Goal: Task Accomplishment & Management: Complete application form

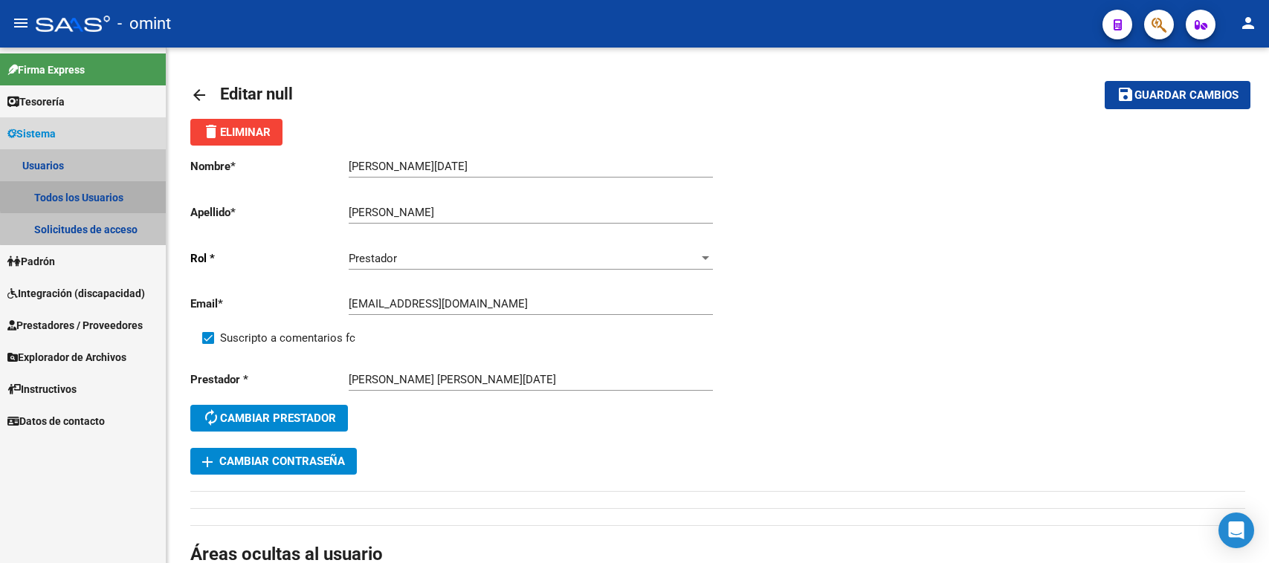
click at [126, 192] on link "Todos los Usuarios" at bounding box center [83, 197] width 166 height 32
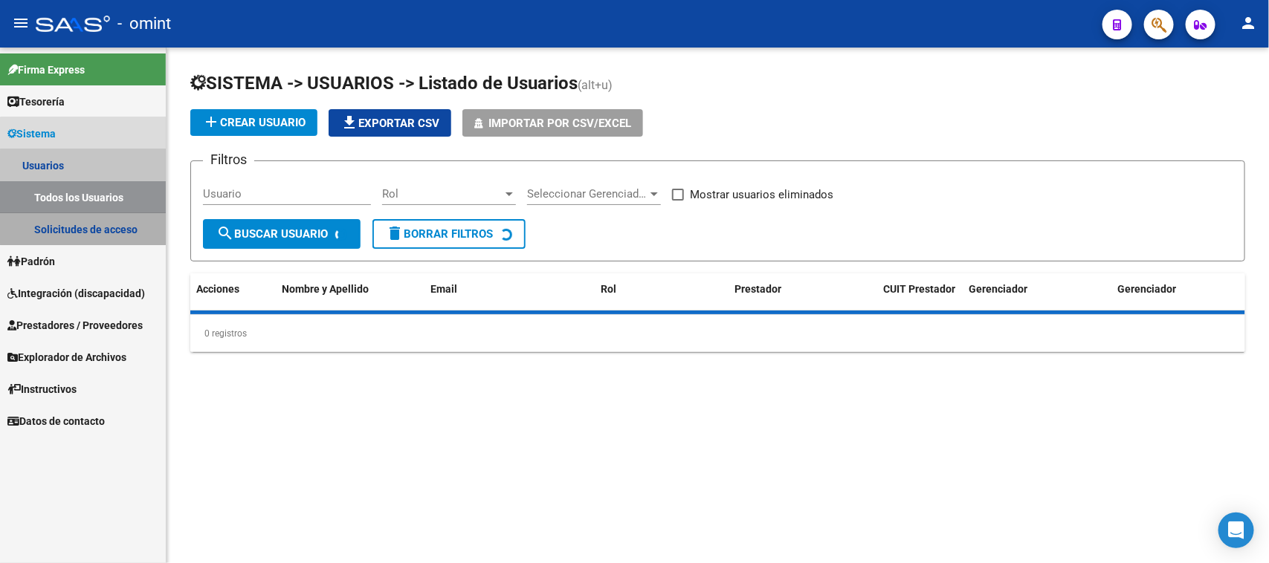
click at [125, 219] on link "Solicitudes de acceso" at bounding box center [83, 229] width 166 height 32
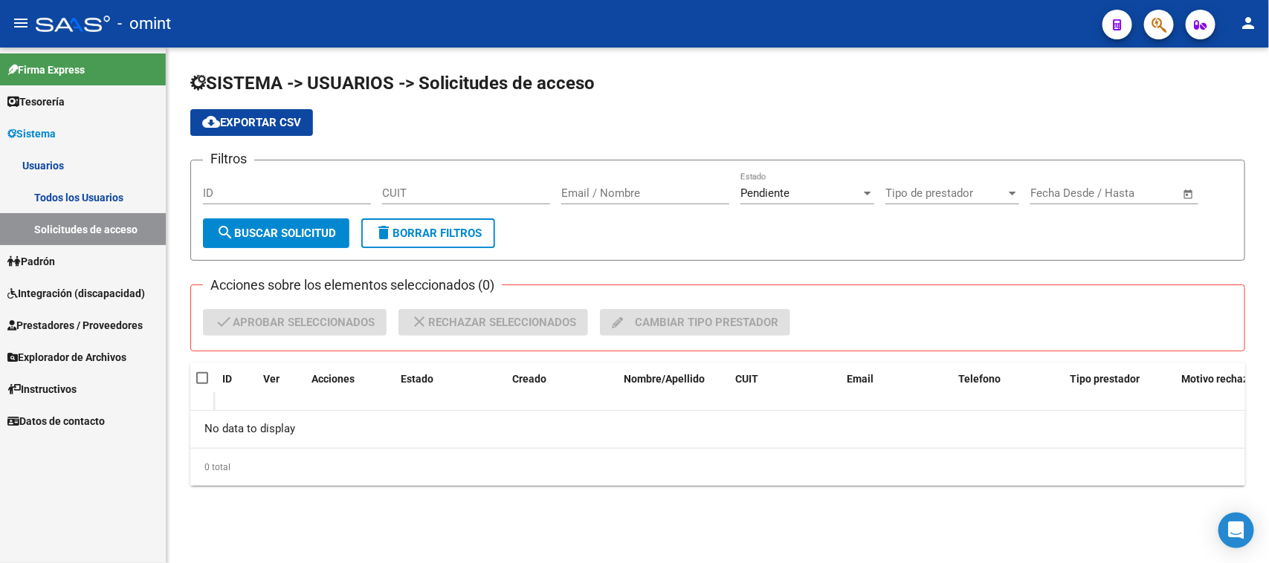
click at [39, 206] on link "Todos los Usuarios" at bounding box center [83, 197] width 166 height 32
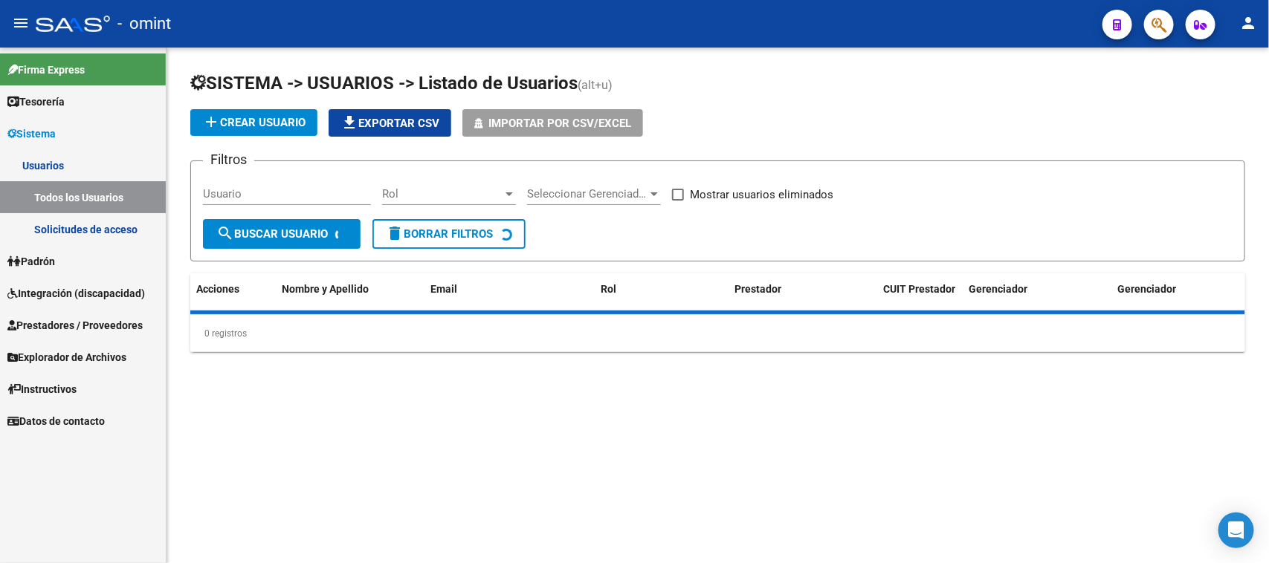
click at [117, 153] on link "Usuarios" at bounding box center [83, 165] width 166 height 32
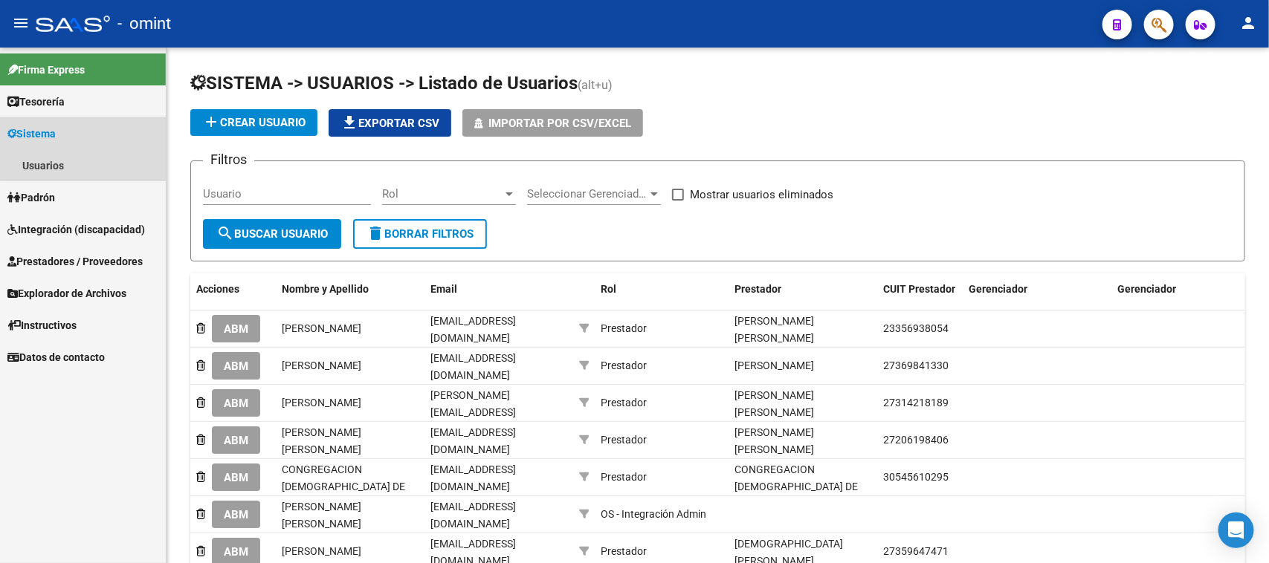
click at [115, 124] on link "Sistema" at bounding box center [83, 133] width 166 height 32
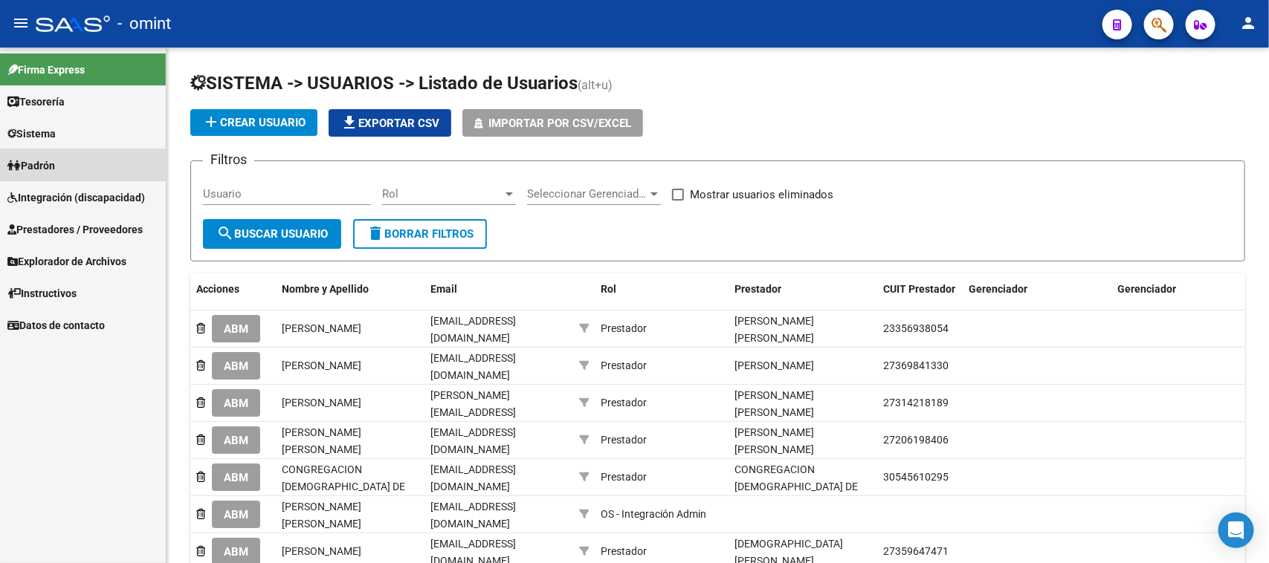
click at [91, 167] on link "Padrón" at bounding box center [83, 165] width 166 height 32
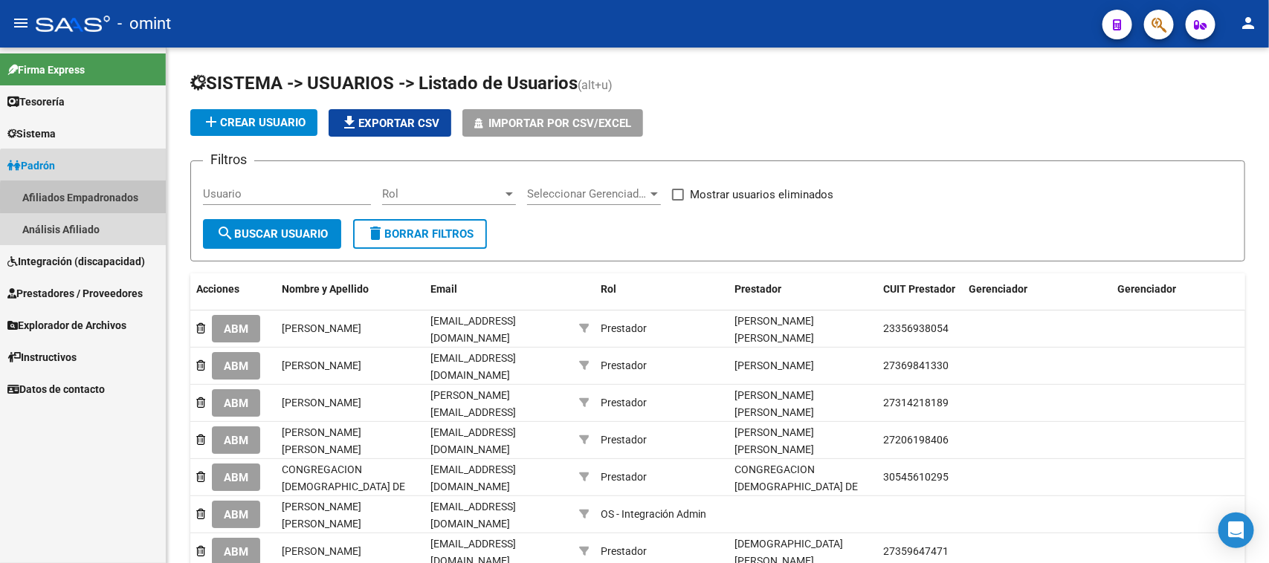
click at [89, 201] on link "Afiliados Empadronados" at bounding box center [83, 197] width 166 height 32
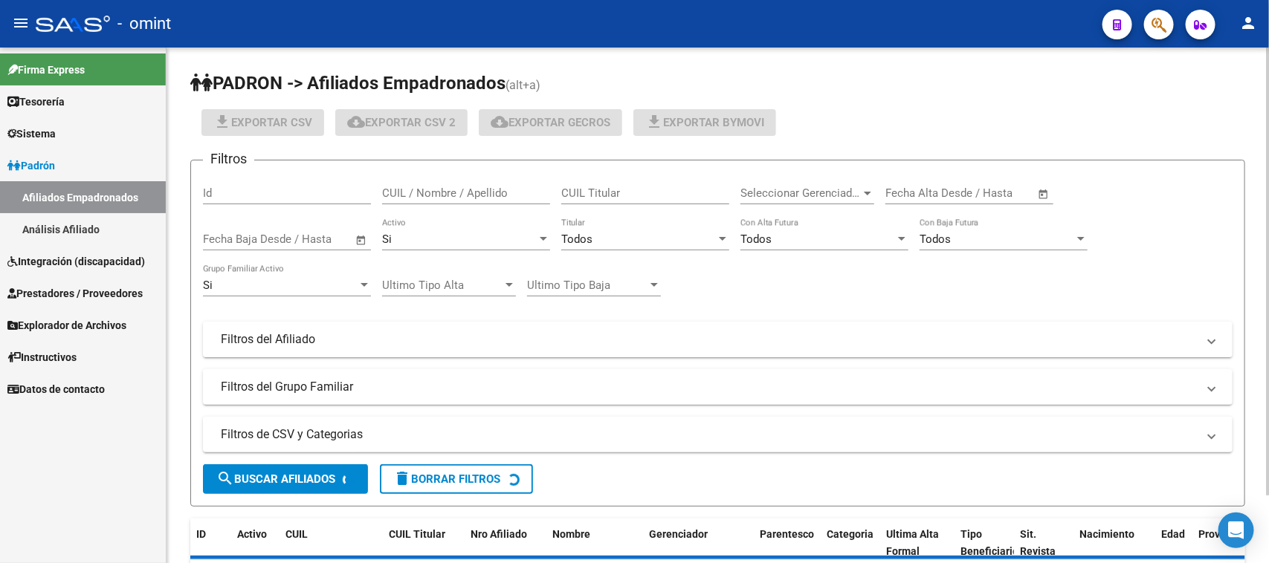
click at [432, 190] on input "CUIL / Nombre / Apellido" at bounding box center [466, 193] width 168 height 13
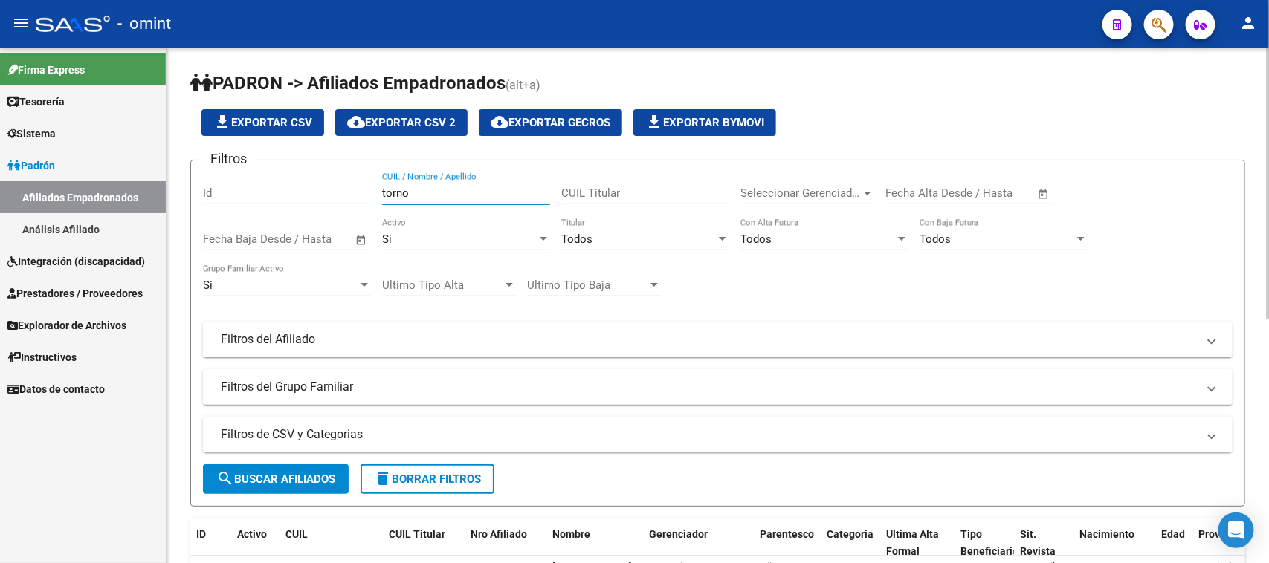
type input "torno"
click at [279, 473] on span "search Buscar Afiliados" at bounding box center [275, 479] width 119 height 13
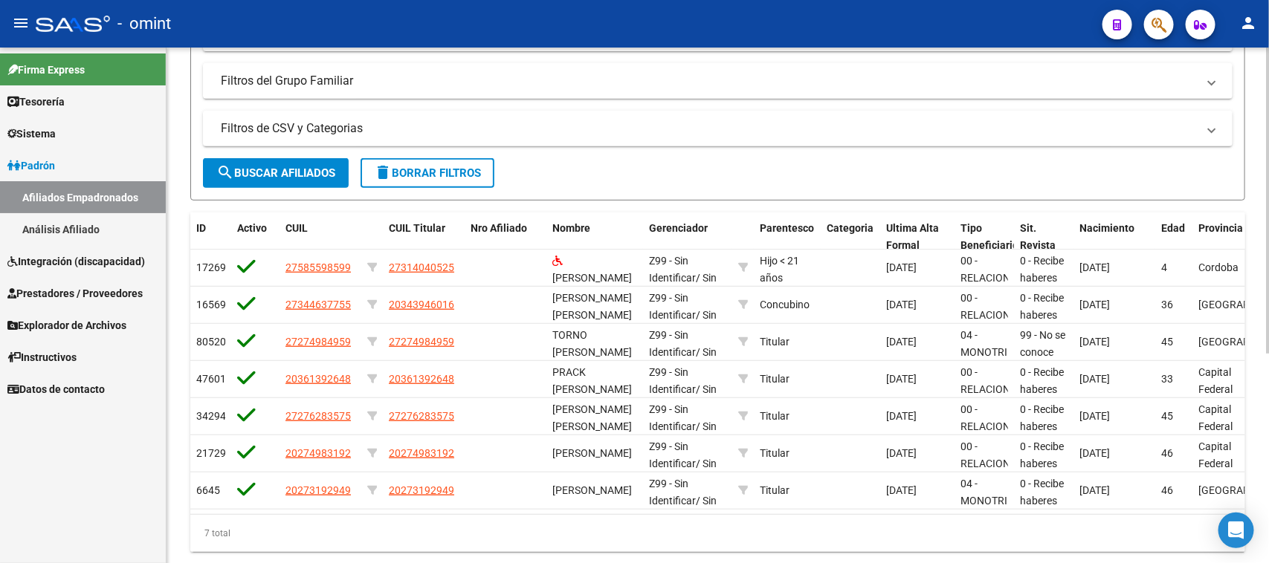
scroll to position [355, 0]
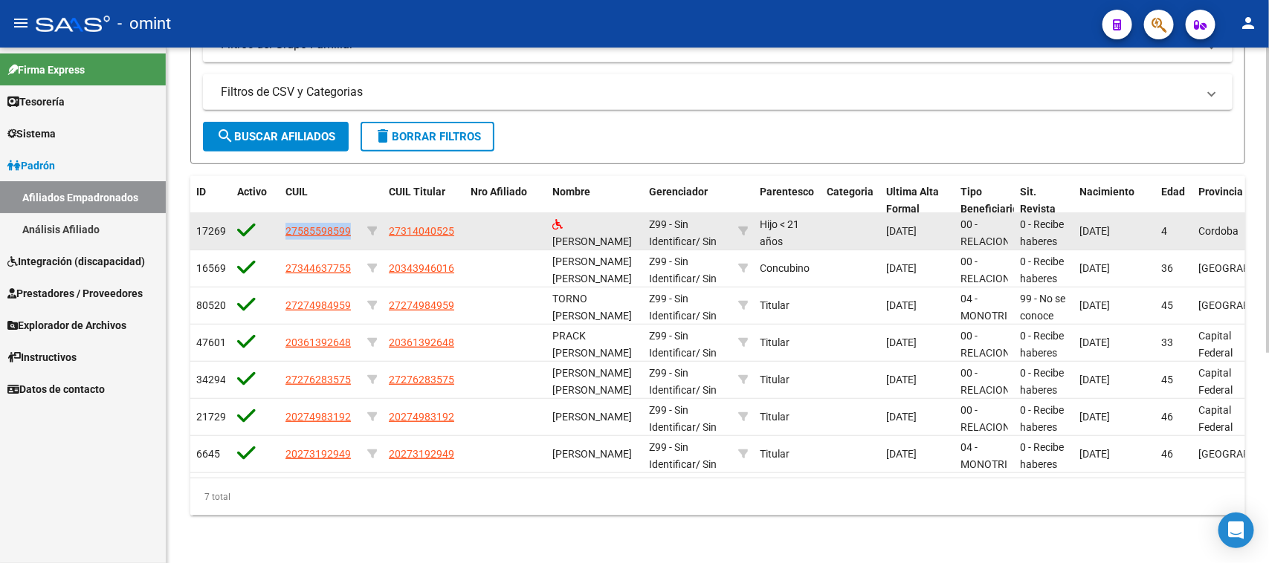
drag, startPoint x: 286, startPoint y: 221, endPoint x: 348, endPoint y: 224, distance: 61.7
click at [348, 224] on app-link-go-to "27585598599" at bounding box center [317, 231] width 65 height 17
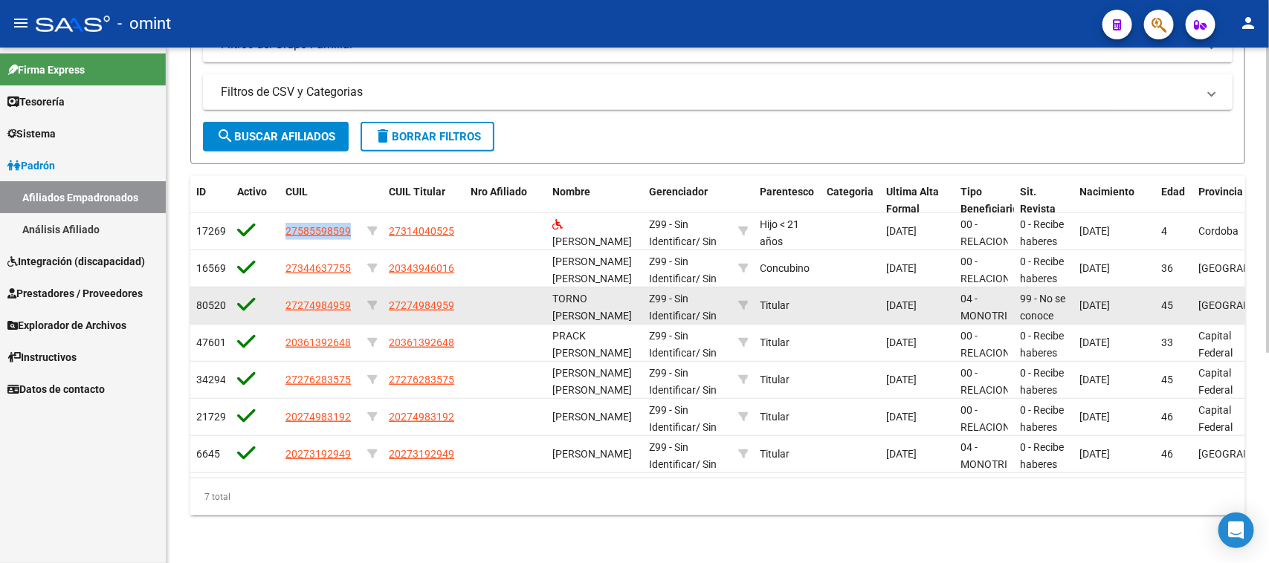
copy span "27585598599"
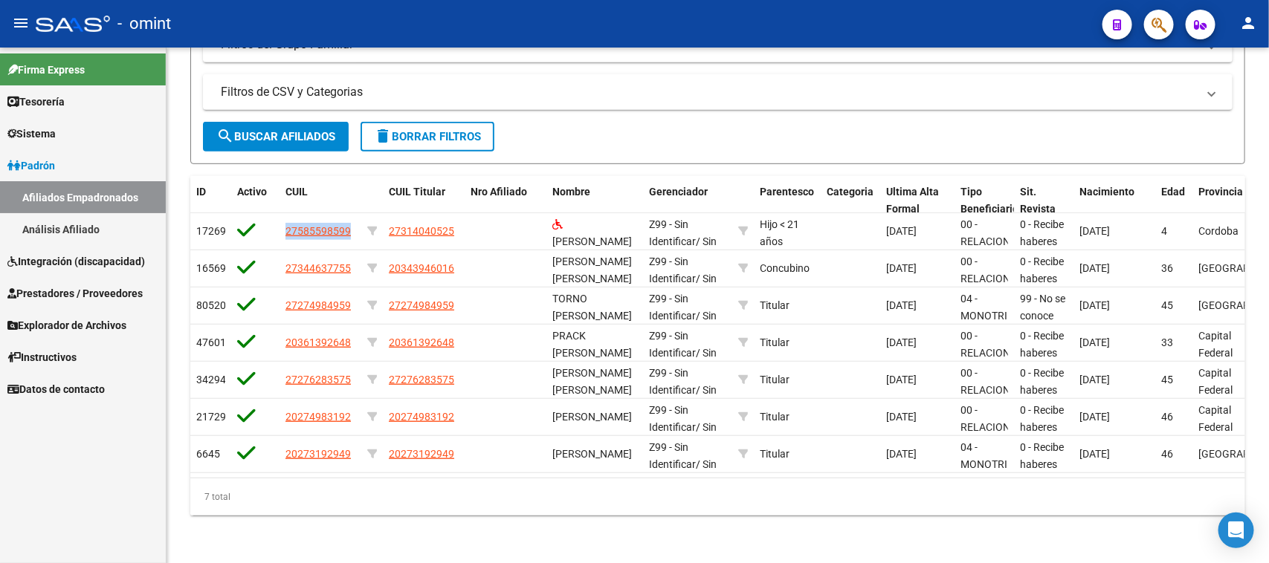
click at [117, 258] on span "Integración (discapacidad)" at bounding box center [75, 261] width 137 height 16
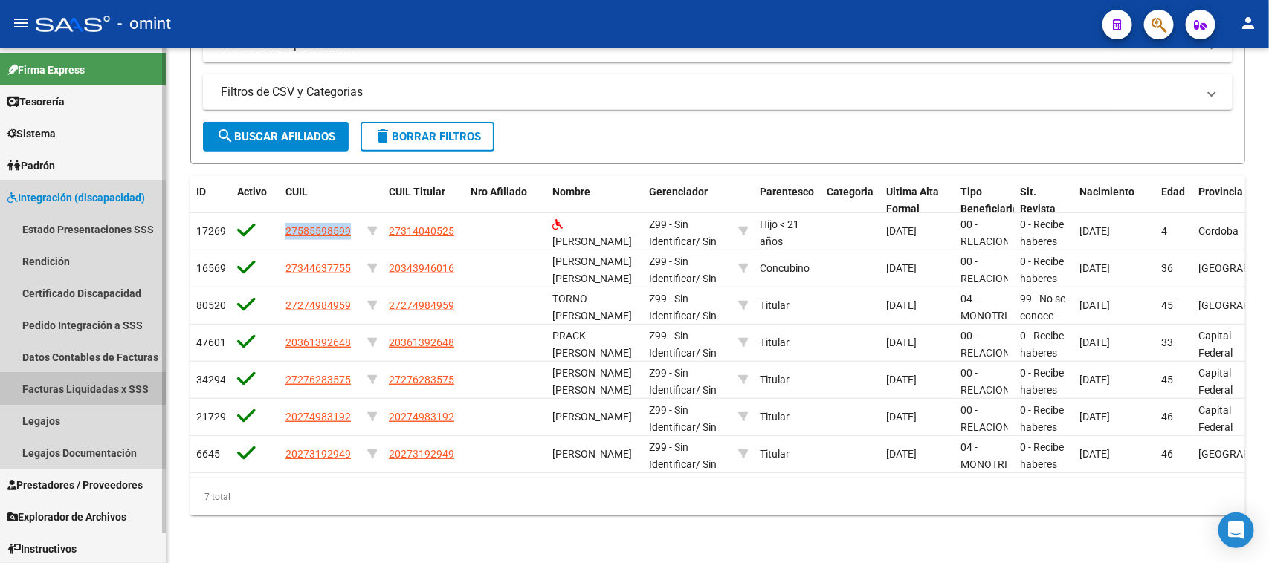
click at [64, 388] on link "Facturas Liquidadas x SSS" at bounding box center [83, 389] width 166 height 32
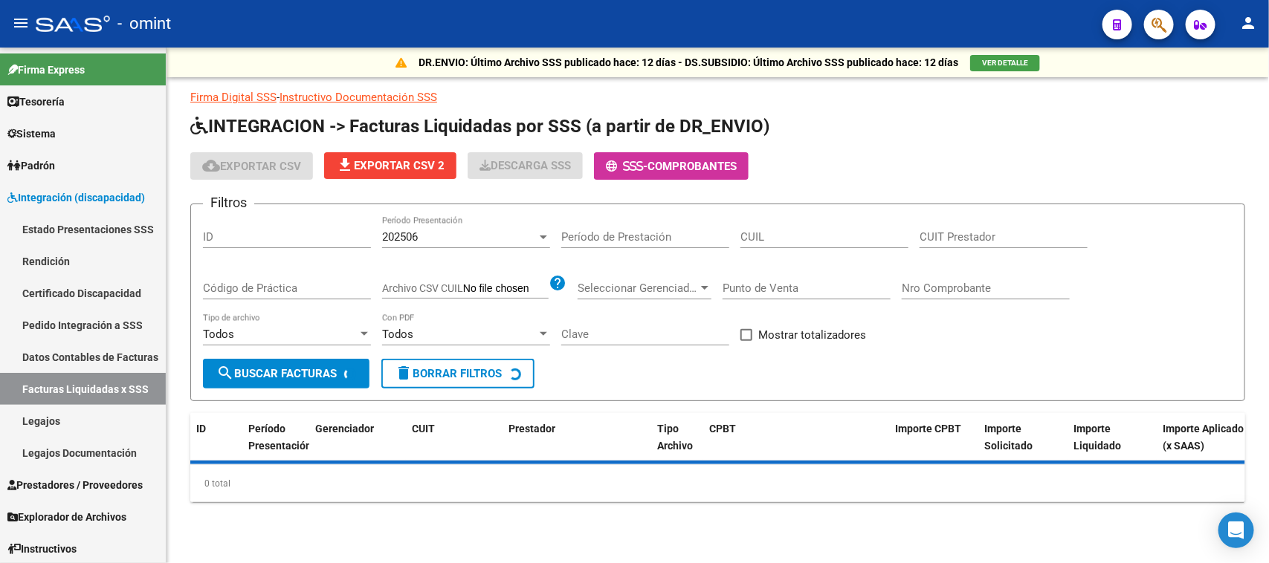
click at [613, 232] on input "Período de Prestación" at bounding box center [645, 236] width 168 height 13
paste input "27585598599"
type input "27585598599"
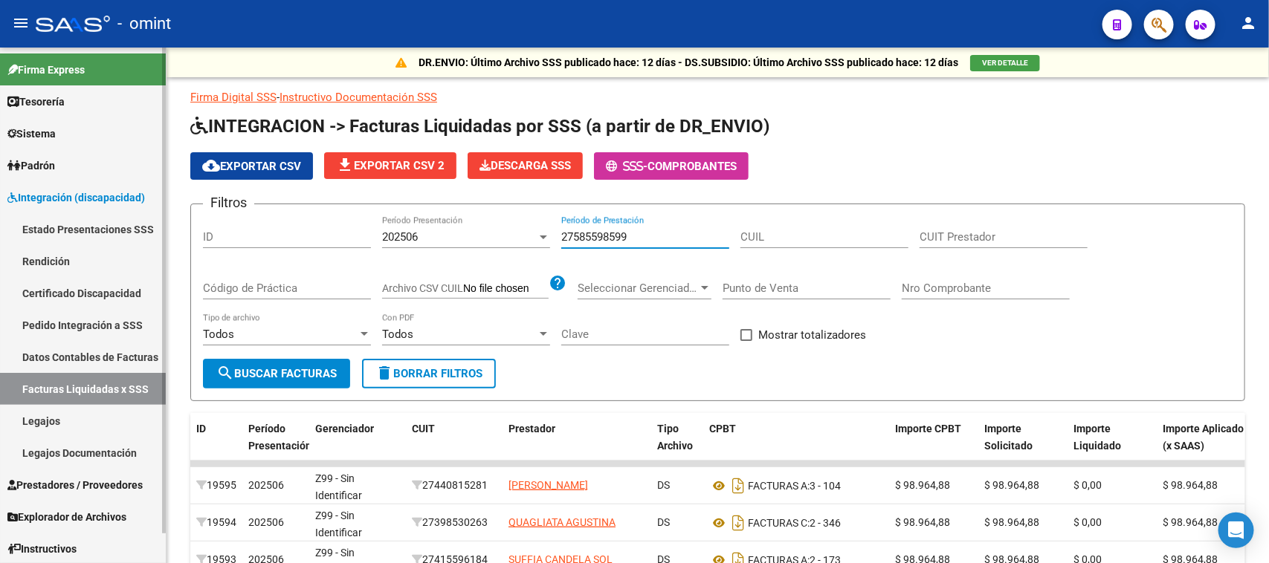
drag, startPoint x: 651, startPoint y: 236, endPoint x: 155, endPoint y: 232, distance: 496.5
click at [155, 232] on mat-sidenav-container "Firma Express Tesorería Extractos Procesados (csv) Extractos Originales (pdf) S…" at bounding box center [634, 306] width 1269 height 516
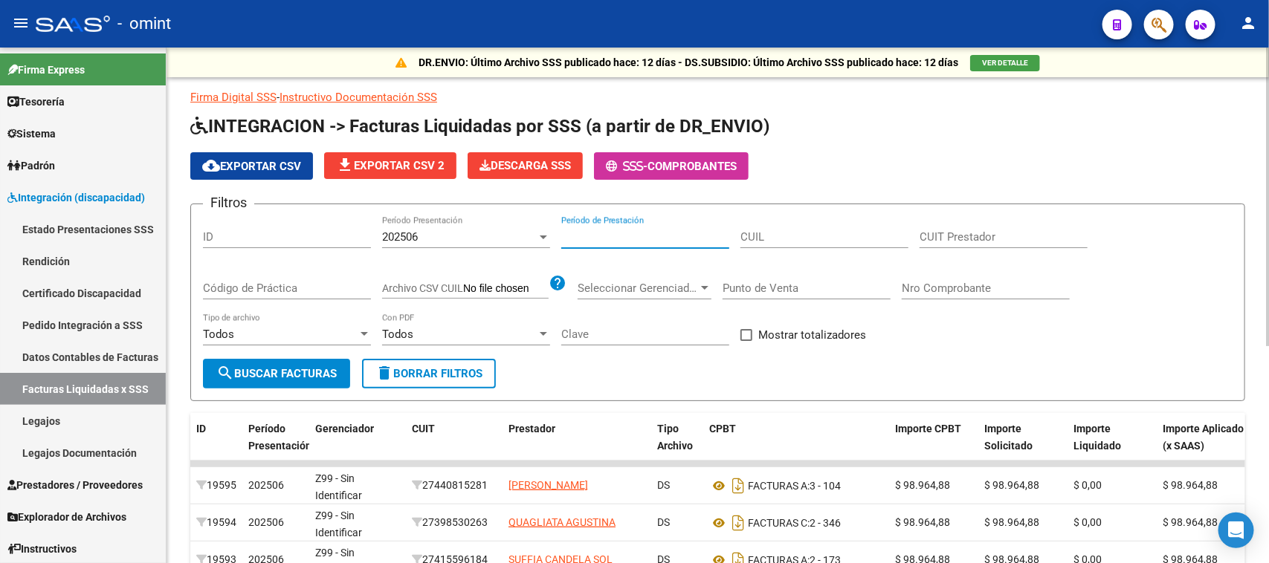
click at [378, 243] on div "Filtros ID 202506 Período Presentación Período de Prestación CUIL CUIT Prestado…" at bounding box center [717, 287] width 1029 height 143
click at [384, 239] on span "202506" at bounding box center [400, 236] width 36 height 13
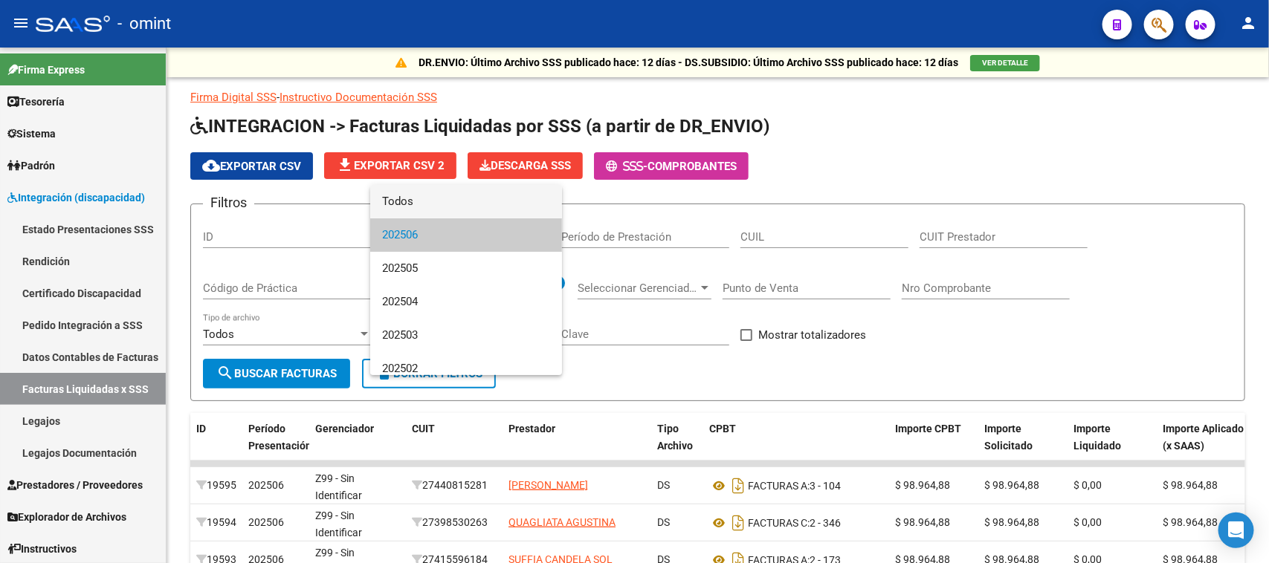
click at [414, 198] on span "Todos" at bounding box center [466, 201] width 168 height 33
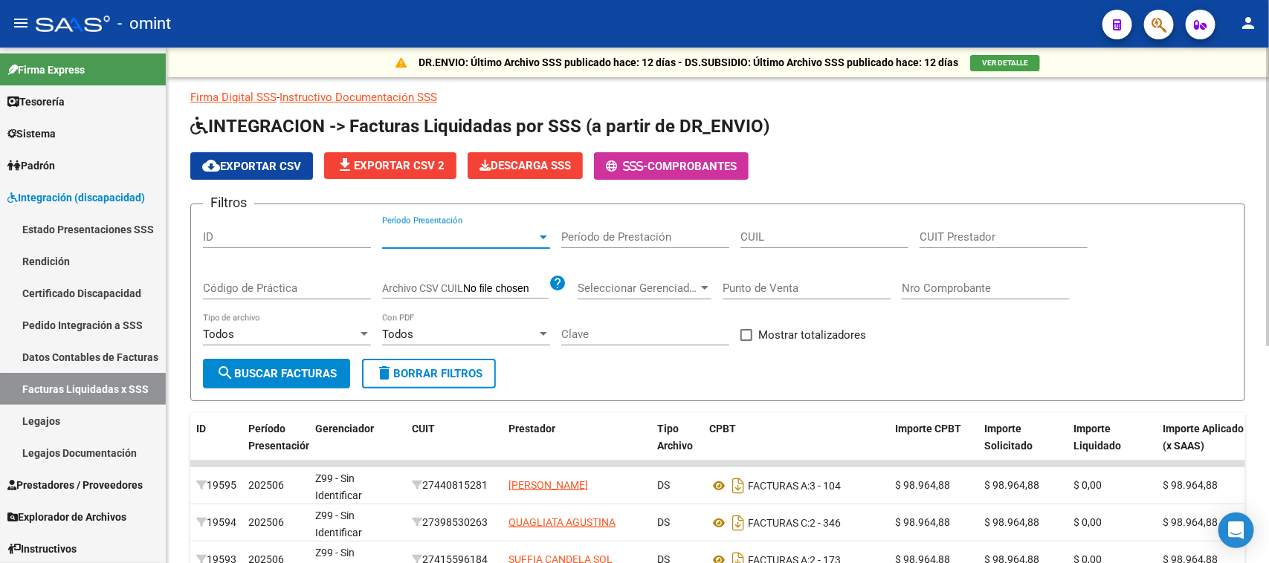
click at [795, 235] on input "CUIL" at bounding box center [824, 236] width 168 height 13
paste input "27-58559859-9"
type input "27-58559859-9"
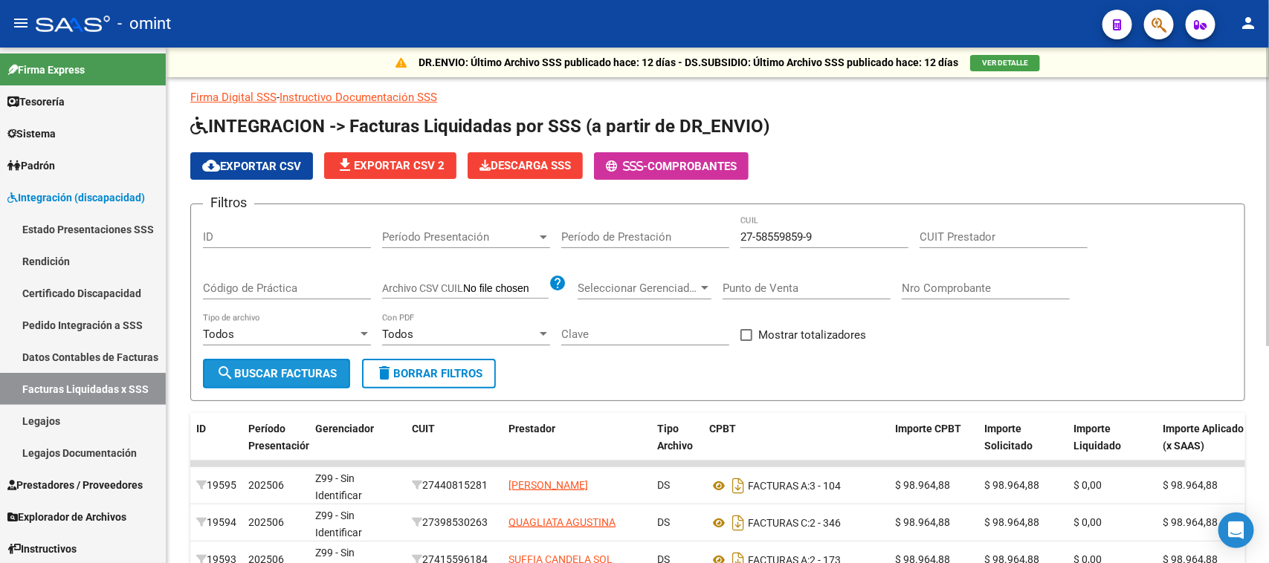
drag, startPoint x: 281, startPoint y: 357, endPoint x: 506, endPoint y: 395, distance: 228.2
click at [280, 360] on button "search Buscar Facturas" at bounding box center [276, 374] width 147 height 30
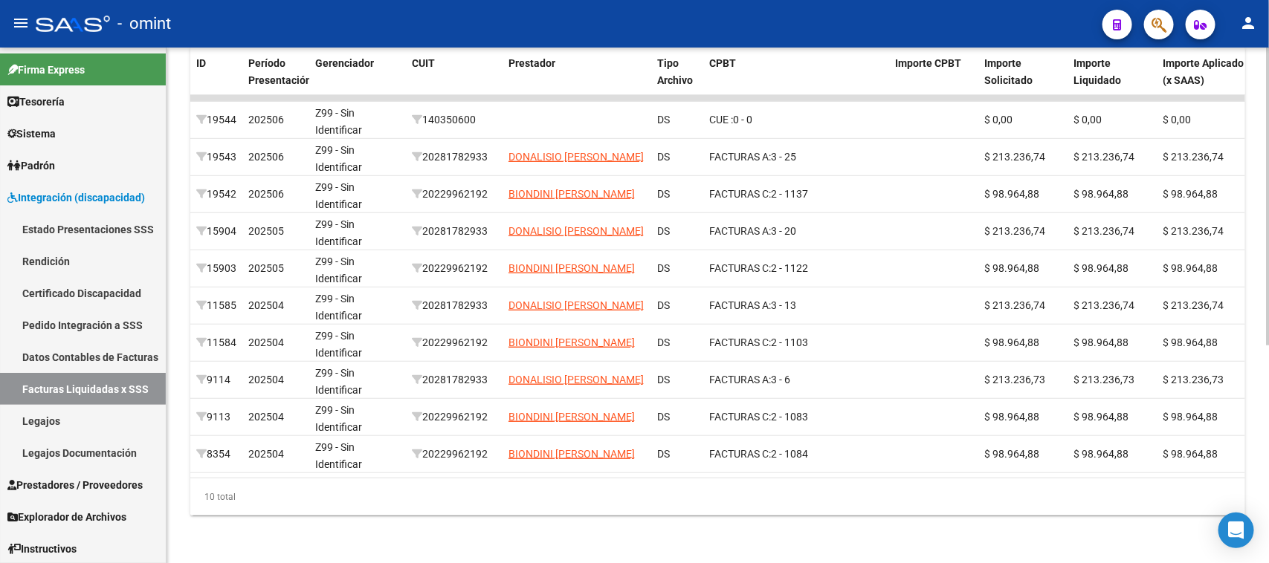
scroll to position [0, 618]
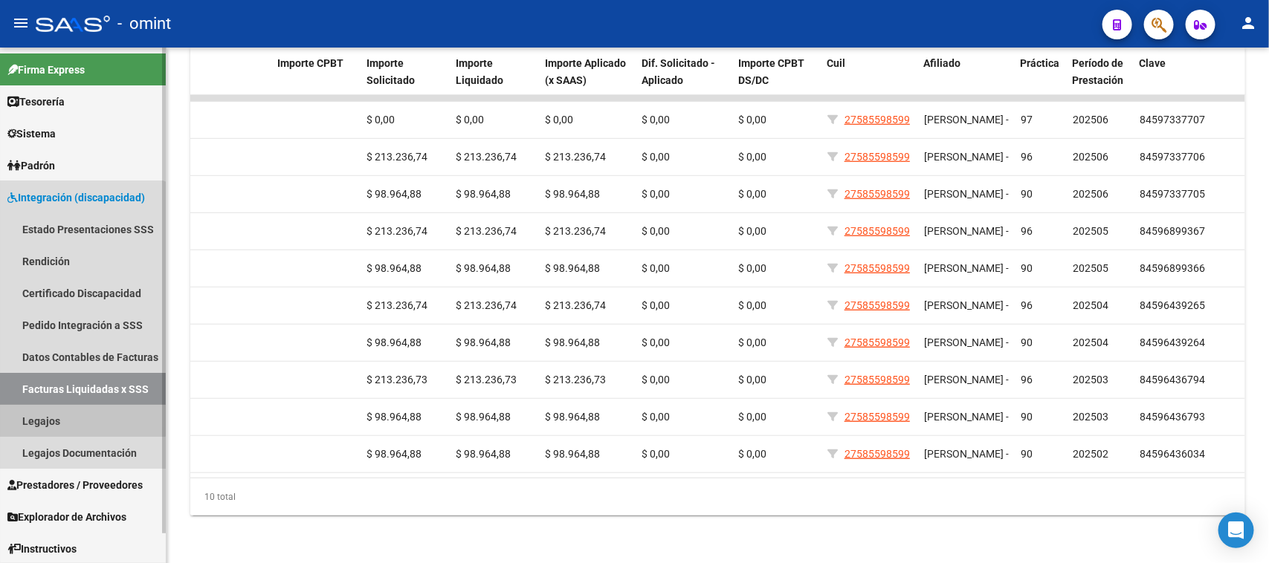
click at [76, 406] on link "Legajos" at bounding box center [83, 421] width 166 height 32
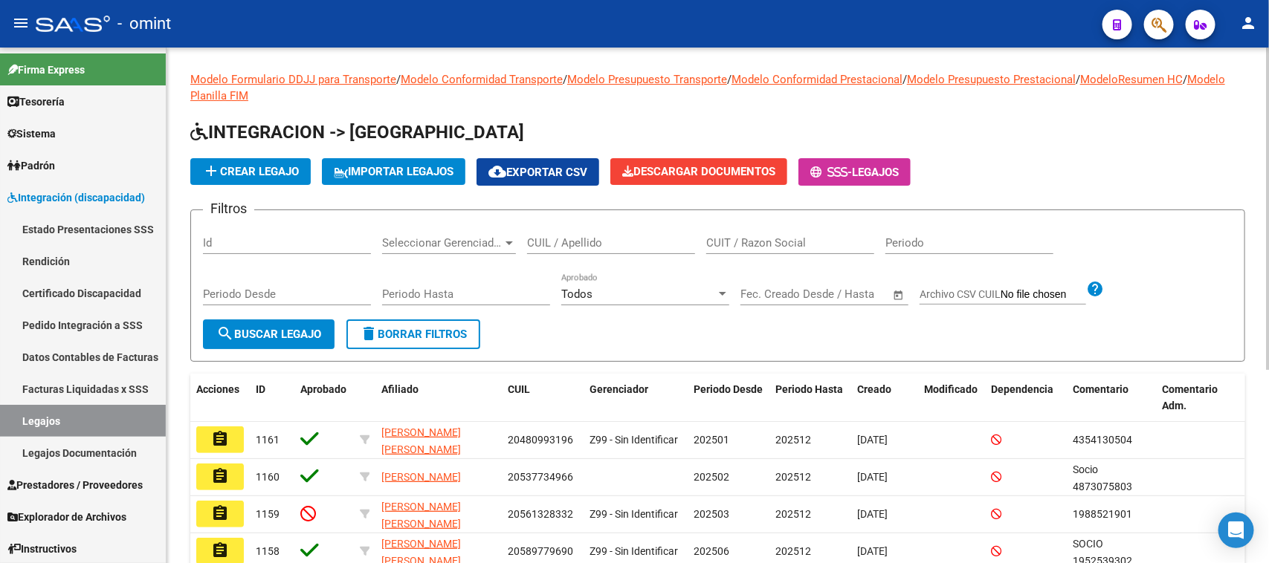
click at [591, 242] on input "CUIL / Apellido" at bounding box center [611, 242] width 168 height 13
type input "[PERSON_NAME]"
drag, startPoint x: 291, startPoint y: 336, endPoint x: 391, endPoint y: 327, distance: 100.0
click at [291, 335] on span "search Buscar Legajo" at bounding box center [268, 334] width 105 height 13
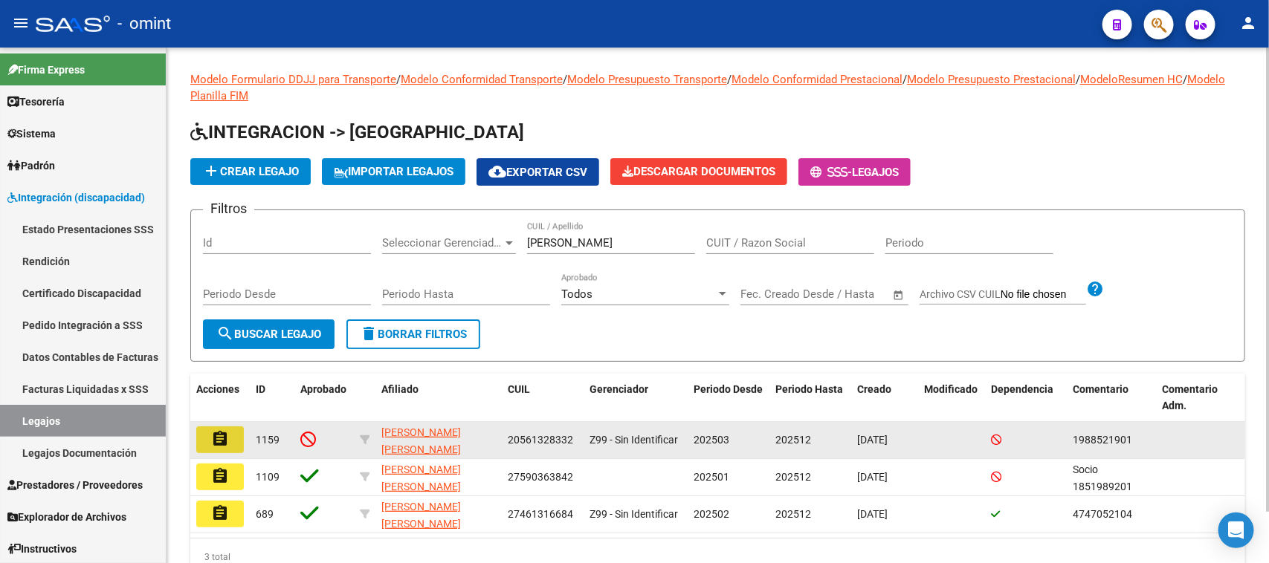
click at [211, 436] on mat-icon "assignment" at bounding box center [220, 439] width 18 height 18
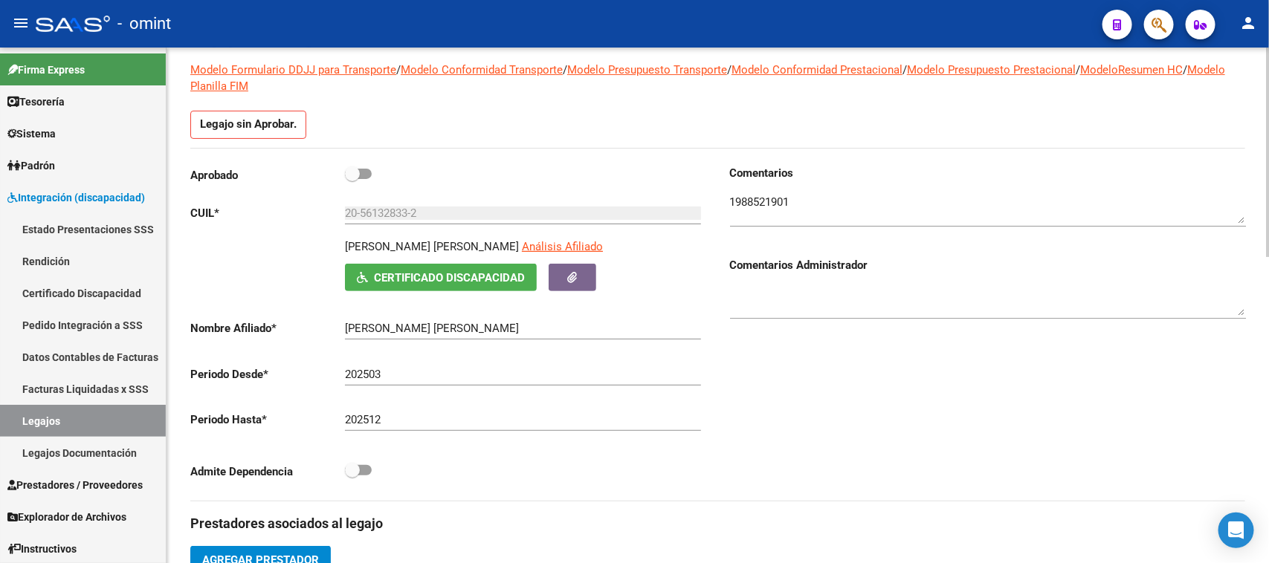
scroll to position [93, 0]
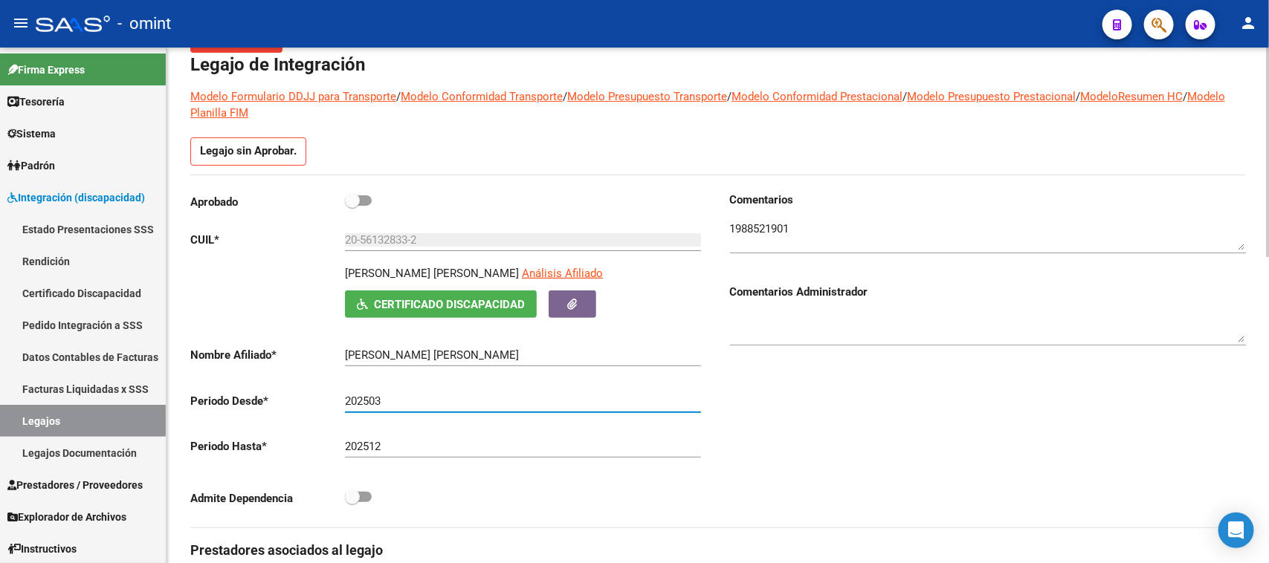
click at [398, 398] on input "202503" at bounding box center [523, 401] width 356 height 13
type input "202501"
click at [357, 205] on span at bounding box center [352, 200] width 15 height 15
click at [352, 206] on input "checkbox" at bounding box center [352, 206] width 1 height 1
checkbox input "true"
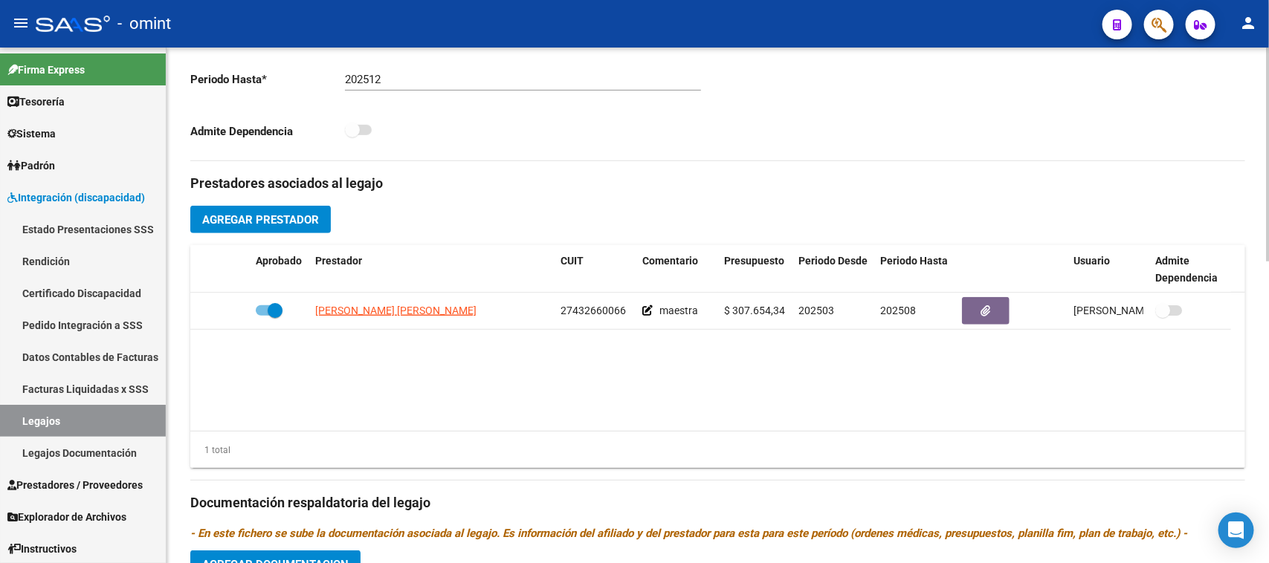
scroll to position [357, 0]
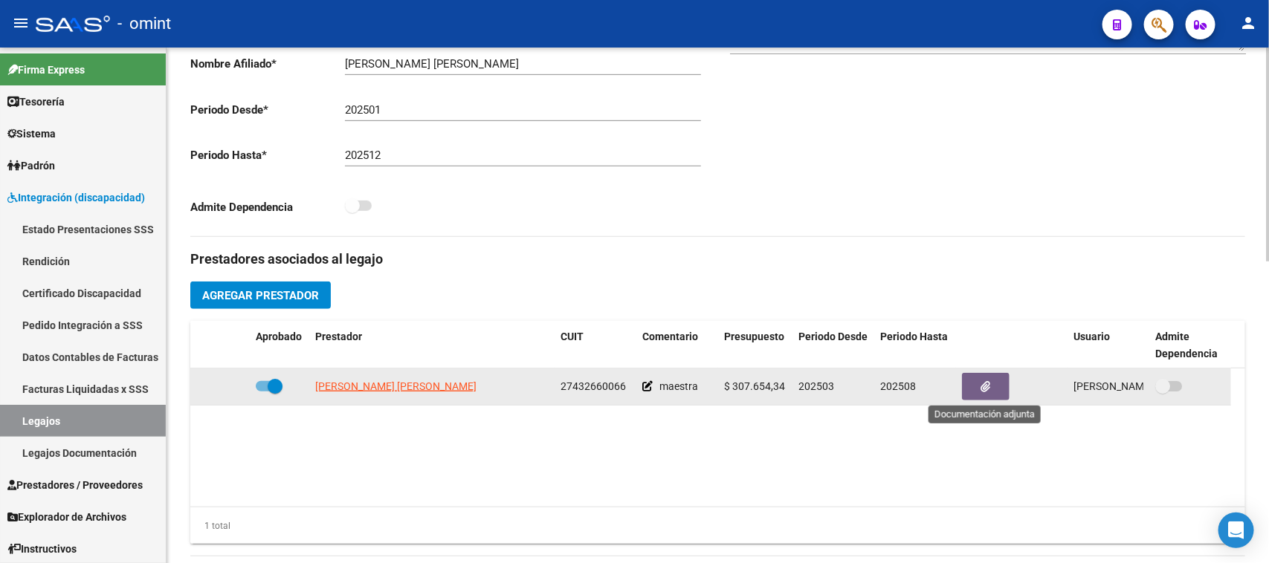
click at [974, 381] on button "button" at bounding box center [986, 386] width 48 height 27
click at [401, 378] on app-link-go-to "[PERSON_NAME] [PERSON_NAME]" at bounding box center [395, 386] width 161 height 17
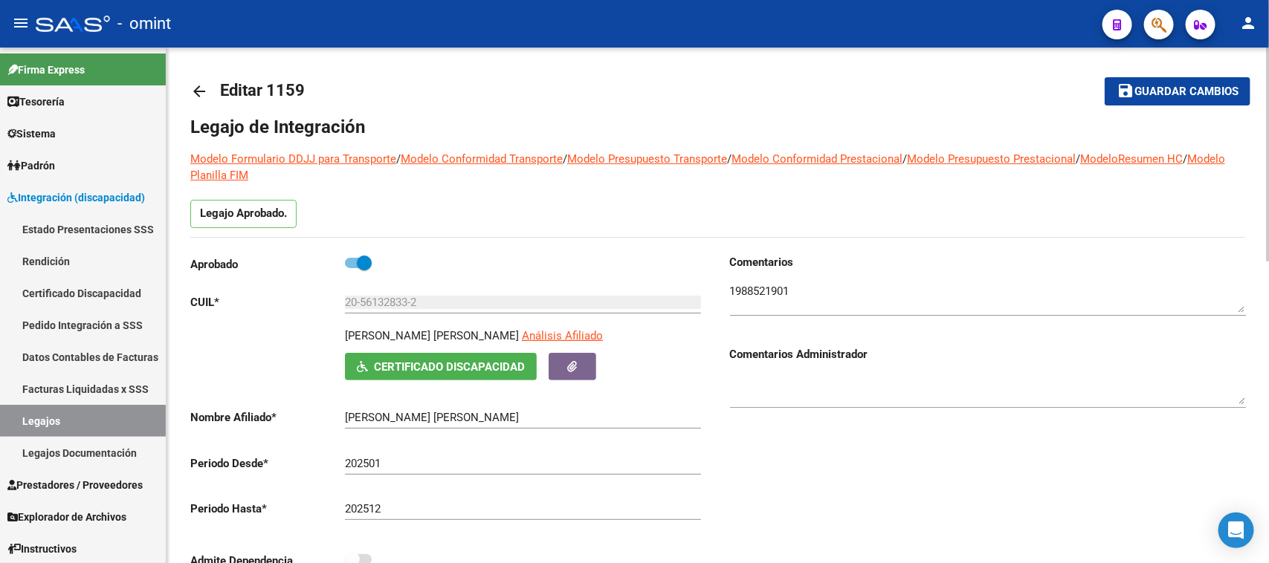
scroll to position [0, 0]
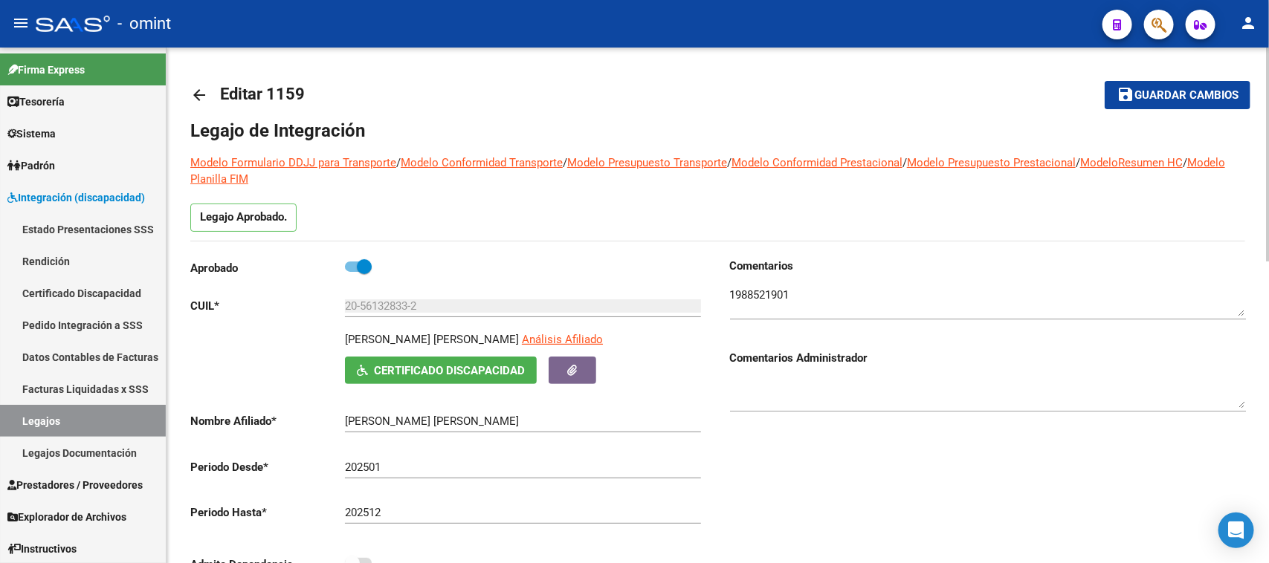
click at [1142, 103] on button "save Guardar cambios" at bounding box center [1177, 94] width 146 height 27
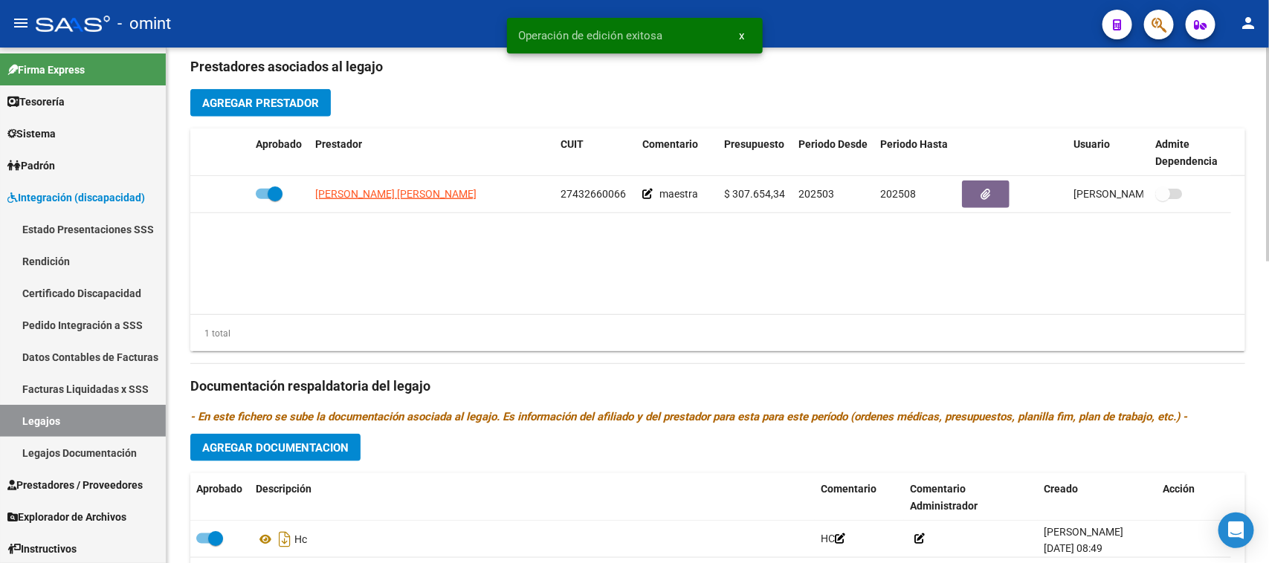
scroll to position [557, 0]
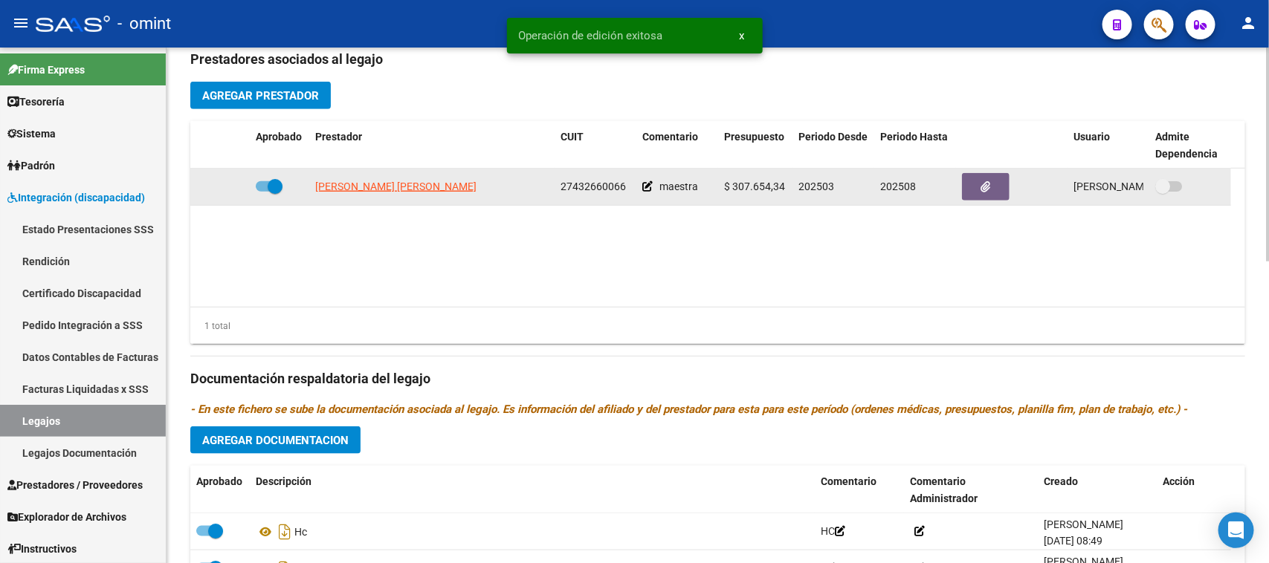
click at [388, 184] on span "[PERSON_NAME] [PERSON_NAME]" at bounding box center [395, 187] width 161 height 12
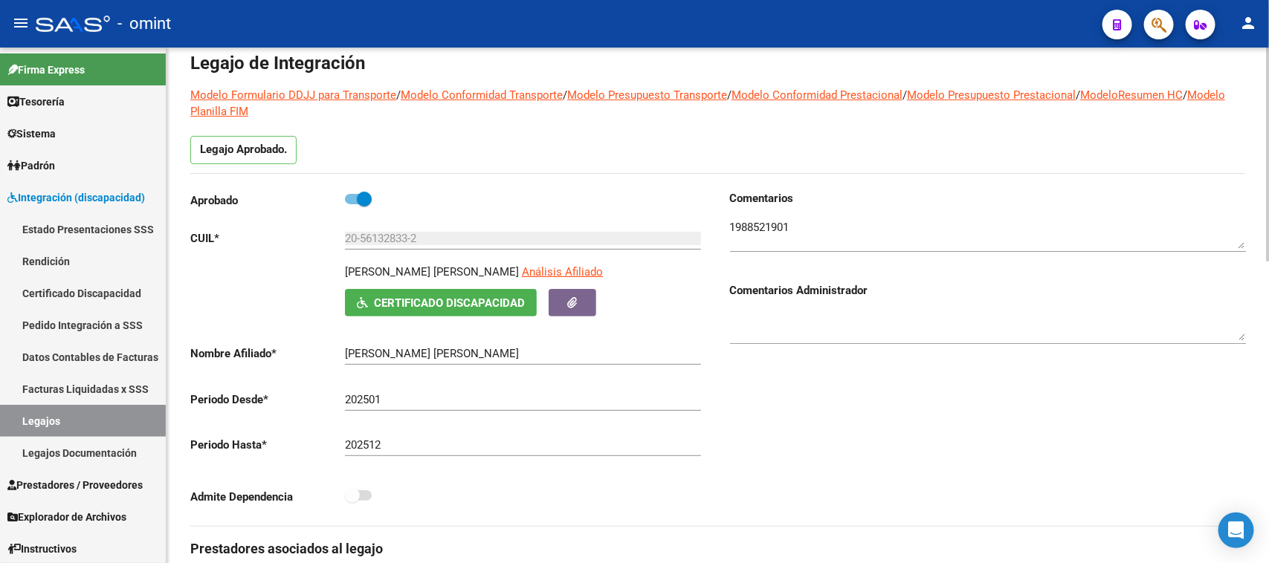
scroll to position [0, 0]
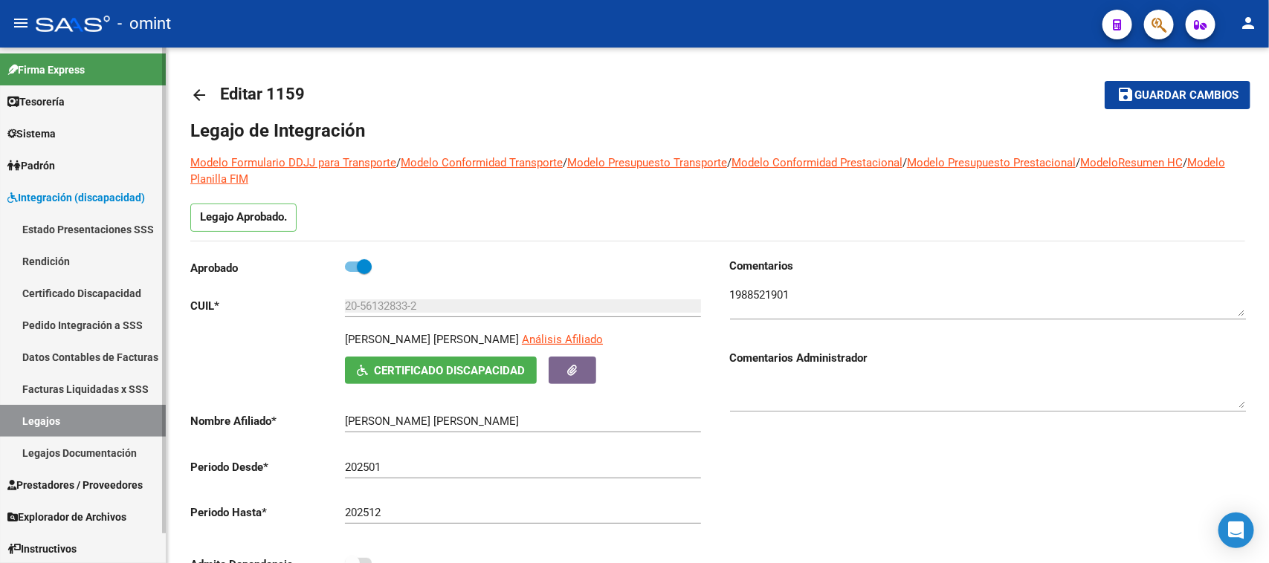
click at [74, 412] on link "Legajos" at bounding box center [83, 421] width 166 height 32
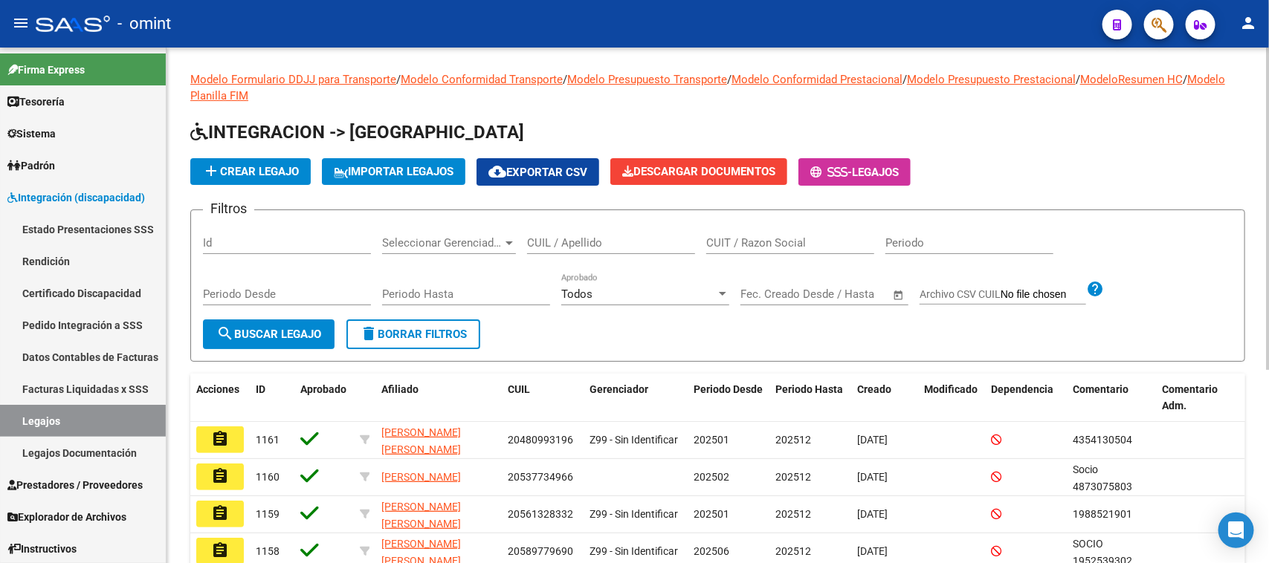
click at [559, 242] on input "CUIL / Apellido" at bounding box center [611, 242] width 168 height 13
paste input "20577398071"
type input "20577398071"
click at [307, 329] on span "search Buscar Legajo" at bounding box center [268, 334] width 105 height 13
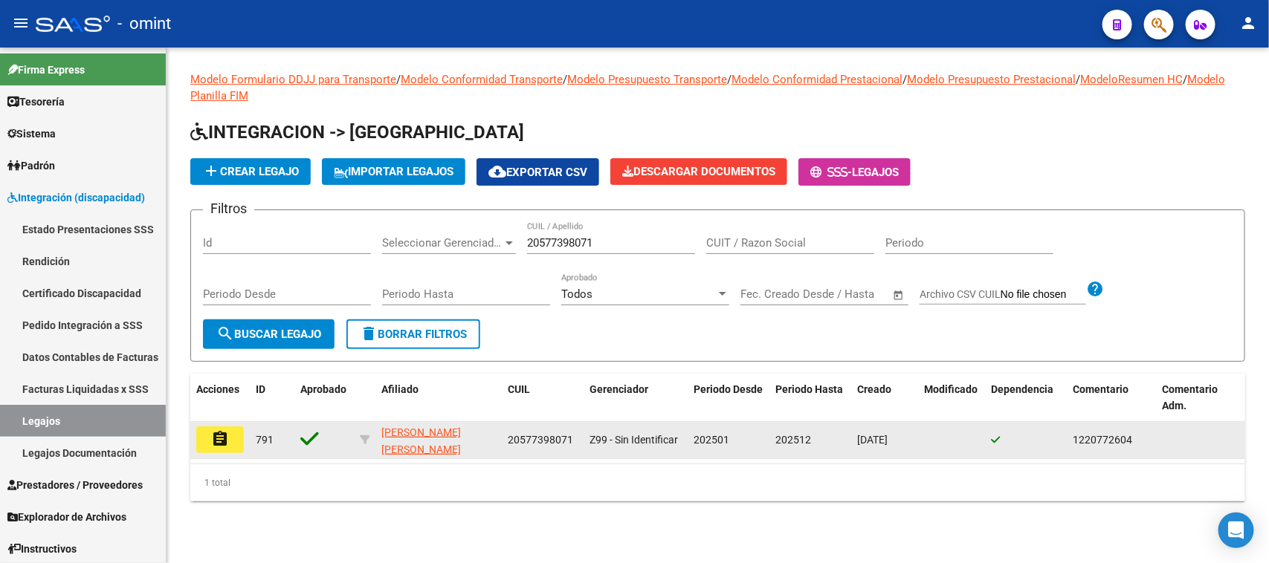
click at [213, 452] on datatable-body-cell "assignment" at bounding box center [219, 440] width 59 height 36
click at [213, 450] on button "assignment" at bounding box center [220, 440] width 48 height 27
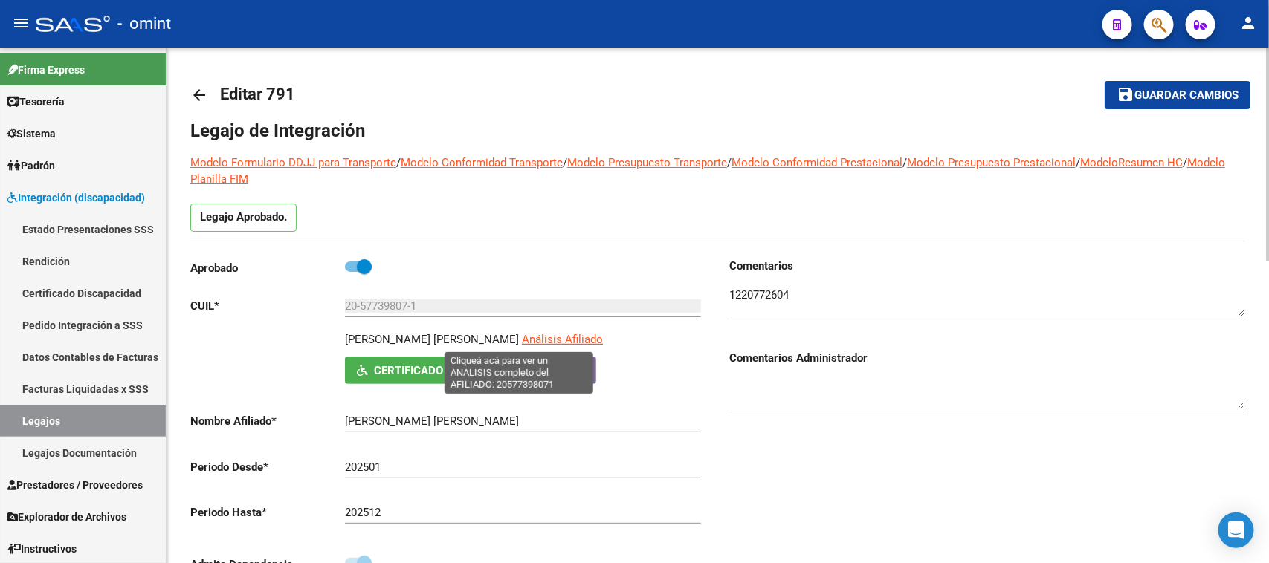
click at [522, 340] on span "Análisis Afiliado" at bounding box center [562, 339] width 81 height 13
copy span "s"
type textarea "20577398071"
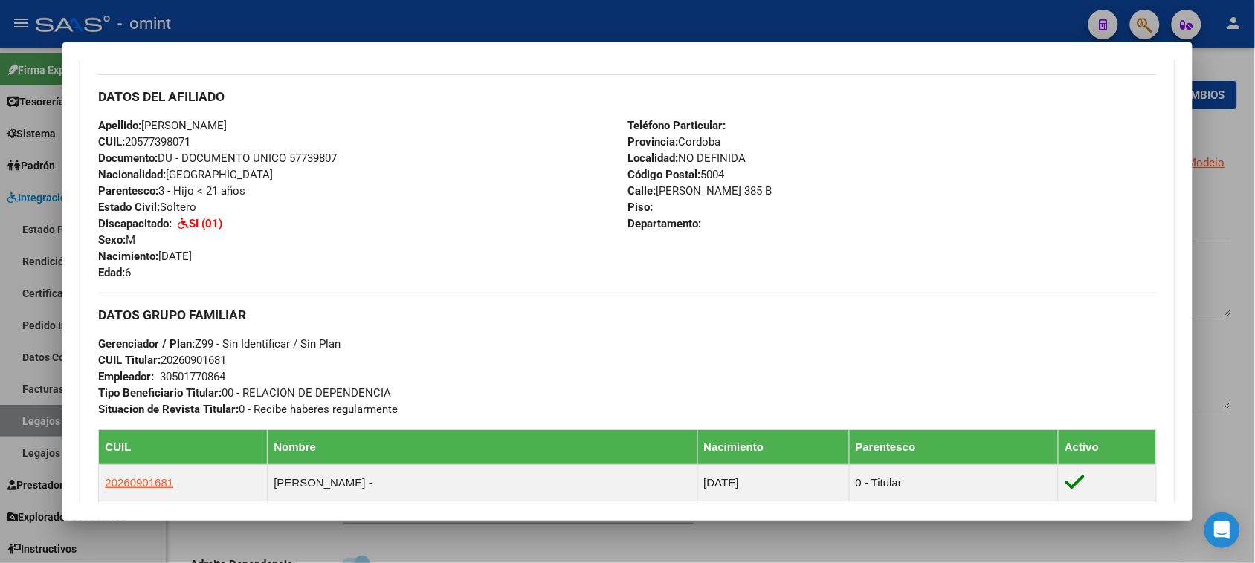
scroll to position [465, 0]
